Goal: Complete application form: Complete application form

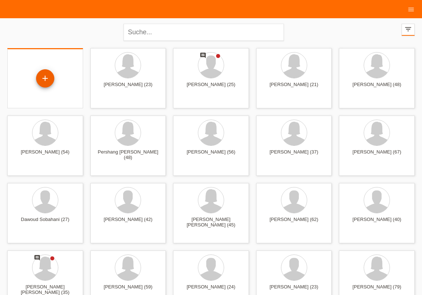
click at [52, 73] on div "+" at bounding box center [44, 78] width 17 height 12
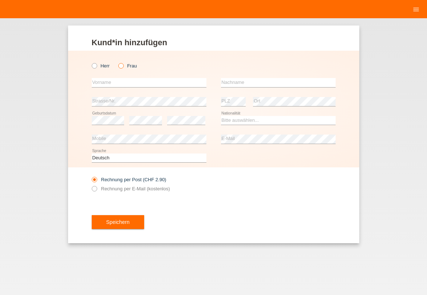
click at [117, 62] on icon at bounding box center [117, 62] width 0 height 0
click at [121, 66] on input "Frau" at bounding box center [120, 65] width 5 height 5
radio input "true"
click at [118, 81] on input "text" at bounding box center [149, 82] width 115 height 9
type input "[PERSON_NAME] [PERSON_NAME]"
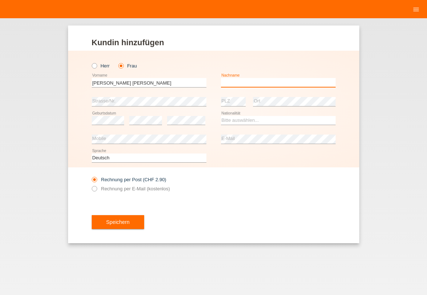
click at [260, 82] on input "text" at bounding box center [278, 82] width 115 height 9
type input "[PERSON_NAME]"
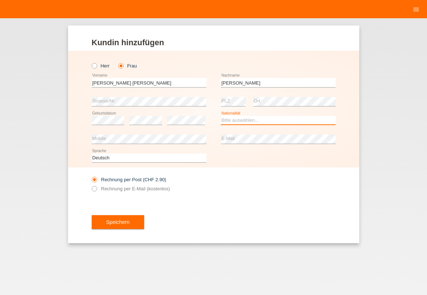
click at [221, 116] on select "Bitte auswählen... Schweiz Deutschland Liechtenstein Österreich ------------ Af…" at bounding box center [278, 120] width 115 height 9
select select "CH"
click at [0, 0] on option "Schweiz" at bounding box center [0, 0] width 0 height 0
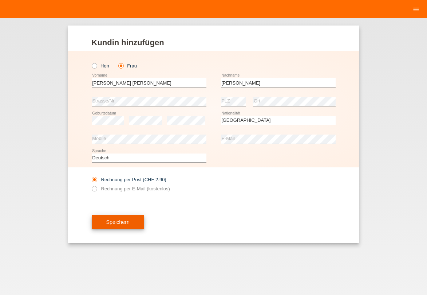
click at [126, 223] on span "Speichern" at bounding box center [117, 222] width 23 height 6
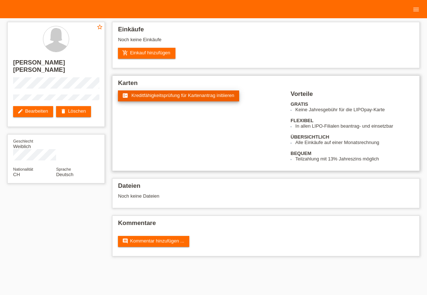
click at [166, 100] on link "fact_check Kreditfähigkeitsprüfung für Kartenantrag initiieren" at bounding box center [178, 95] width 121 height 11
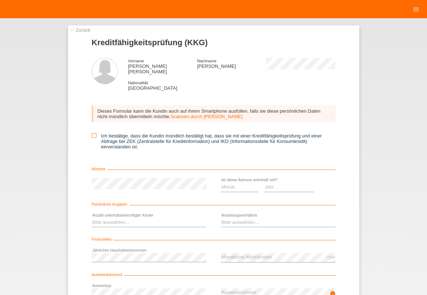
click at [92, 133] on icon at bounding box center [94, 135] width 5 height 5
click at [92, 133] on input "Ich bestätige, dass die Kundin mündlich bestätigt hat, dass sie mit einer Kredi…" at bounding box center [94, 135] width 5 height 5
checkbox input "true"
click at [221, 182] on select "Monat 01 02 03 04 05 06 07 08 09 10" at bounding box center [240, 186] width 38 height 9
select select "06"
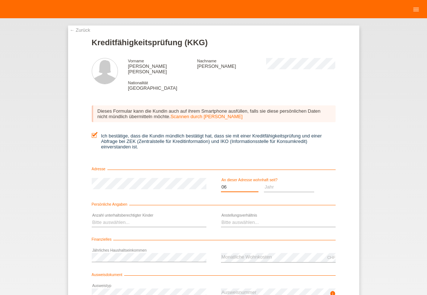
click at [0, 0] on option "06" at bounding box center [0, 0] width 0 height 0
click at [264, 182] on select "Jahr 2025 2024 2023 2022 2021 2020 2019 2018 2017 2016 2015 2014 2013 2012 2011…" at bounding box center [289, 186] width 50 height 9
select select "2007"
click at [0, 0] on option "2007" at bounding box center [0, 0] width 0 height 0
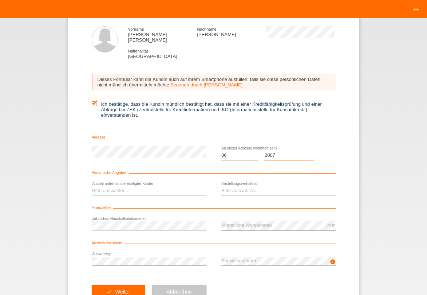
scroll to position [32, 0]
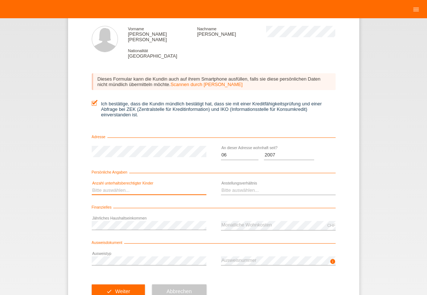
click at [92, 186] on select "Bitte auswählen... 0 1 2 3 4 5 6 7 8 9" at bounding box center [149, 190] width 115 height 9
select select "0"
click at [0, 0] on option "0" at bounding box center [0, 0] width 0 height 0
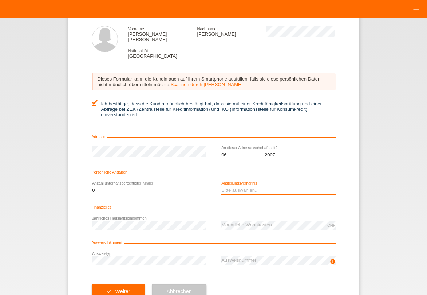
click at [221, 186] on select "Bitte auswählen... Unbefristet Befristet Lehrling/Student Pensioniert Nicht arb…" at bounding box center [278, 190] width 115 height 9
select select "INDEPENDENT"
click at [0, 0] on option "Selbständig" at bounding box center [0, 0] width 0 height 0
click at [124, 285] on button "check Weiter" at bounding box center [118, 291] width 53 height 14
